Goal: Go to known website: Go to known website

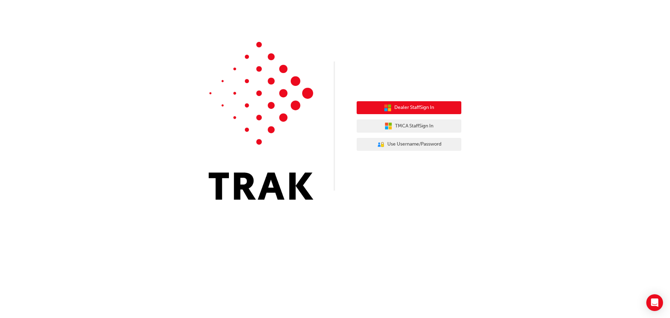
click at [443, 108] on button "Dealer Staff Sign In" at bounding box center [409, 107] width 105 height 13
